Goal: Find specific page/section

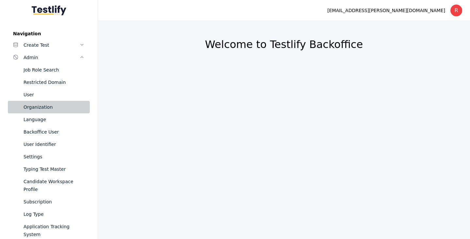
click at [30, 108] on div "Organization" at bounding box center [53, 107] width 61 height 8
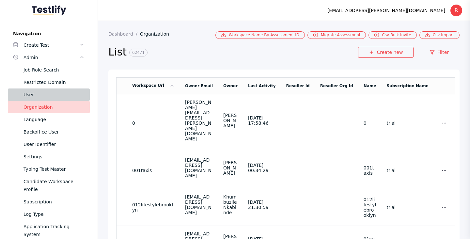
click at [33, 95] on div "User" at bounding box center [53, 95] width 61 height 8
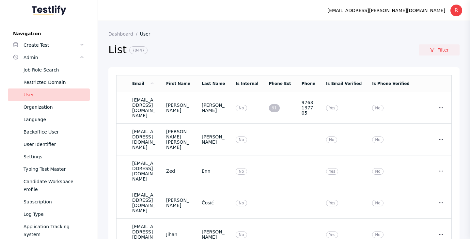
click at [448, 49] on link "Filter" at bounding box center [439, 49] width 41 height 11
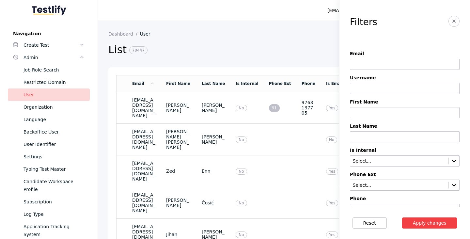
click at [408, 60] on input at bounding box center [405, 64] width 110 height 11
type input "**********"
click at [414, 220] on button "Apply changes" at bounding box center [429, 222] width 55 height 11
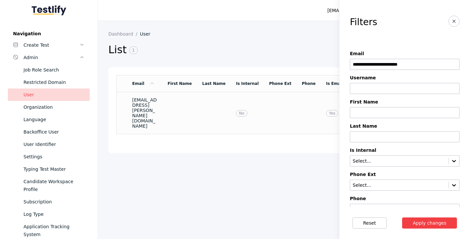
click at [197, 103] on td at bounding box center [179, 113] width 35 height 42
